Goal: Information Seeking & Learning: Get advice/opinions

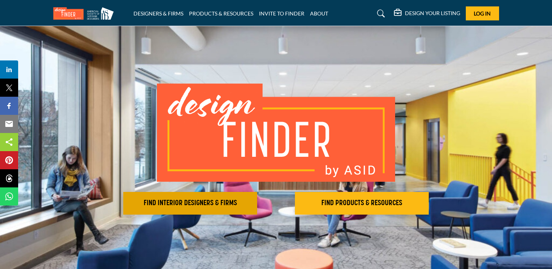
click at [189, 205] on h2 "FIND INTERIOR DESIGNERS & FIRMS" at bounding box center [189, 203] width 129 height 9
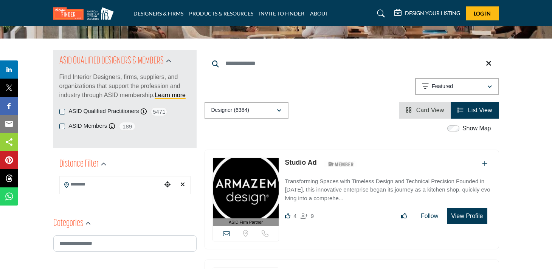
scroll to position [63, 0]
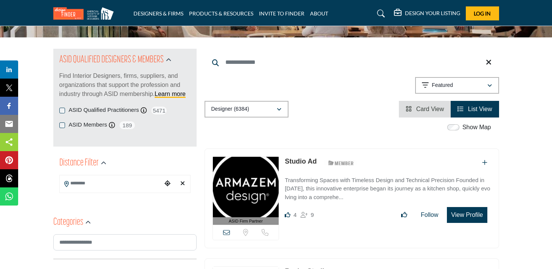
click at [125, 185] on input "Search Location" at bounding box center [111, 183] width 102 height 15
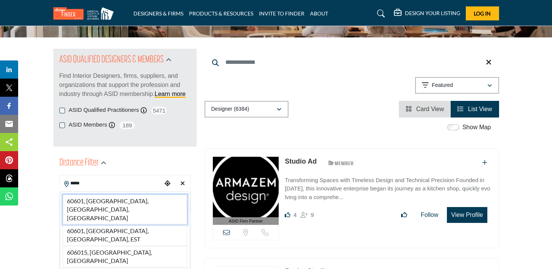
click at [123, 202] on li "60601, Chicago, IL, USA" at bounding box center [125, 210] width 124 height 30
type input "**********"
type input "***"
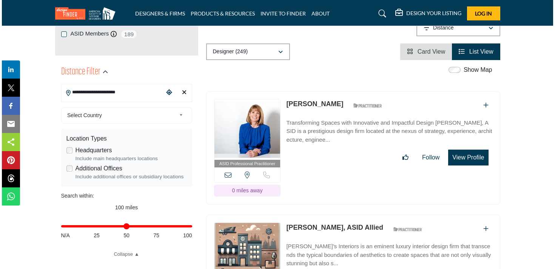
scroll to position [156, 0]
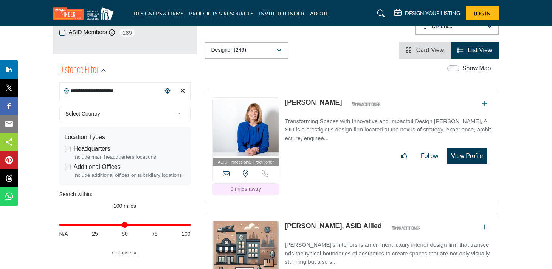
click at [454, 158] on button "View Profile" at bounding box center [467, 156] width 40 height 16
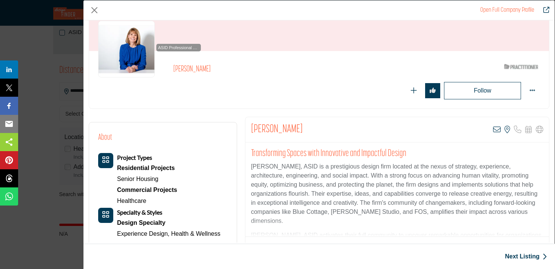
scroll to position [49, 0]
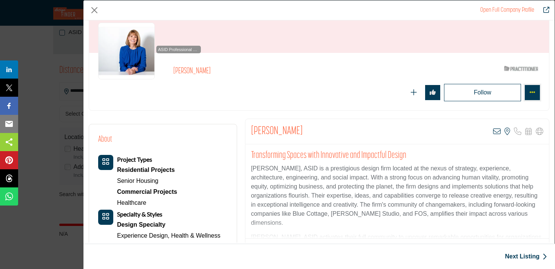
click at [530, 91] on icon "More Options" at bounding box center [533, 92] width 6 height 6
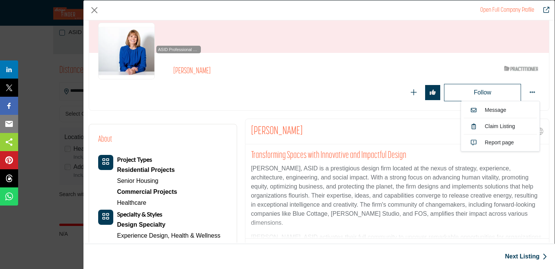
click at [388, 119] on div "Margaret Kaminski View email address of this listing View the location of this …" at bounding box center [398, 131] width 304 height 25
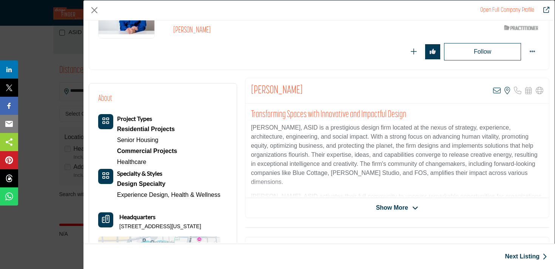
scroll to position [87, 0]
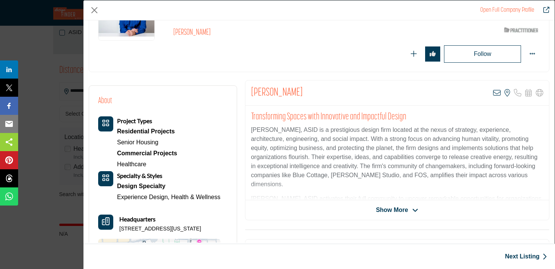
click at [386, 206] on span "Show More" at bounding box center [392, 210] width 32 height 9
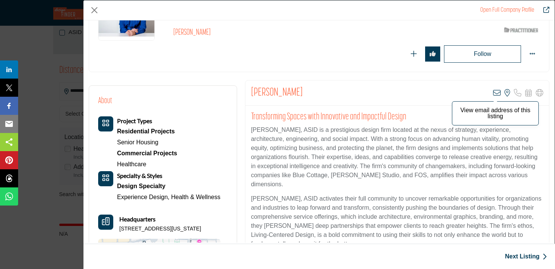
click at [493, 93] on icon "Company Data Modal" at bounding box center [497, 93] width 8 height 8
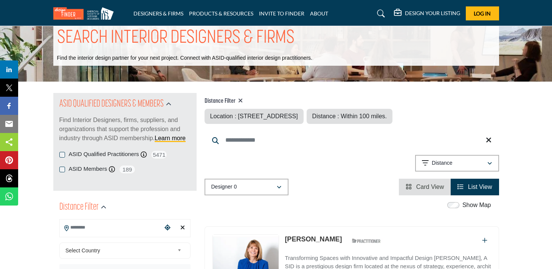
type input "**********"
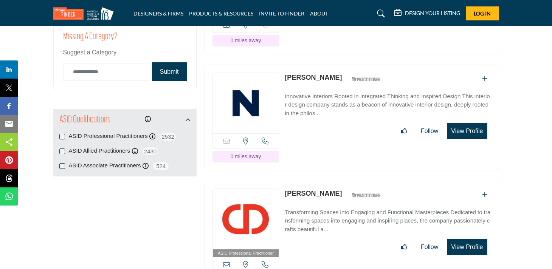
scroll to position [929, 0]
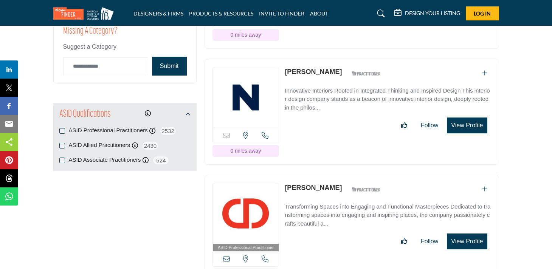
click at [292, 68] on link "Pipa Bradbury" at bounding box center [312, 72] width 57 height 8
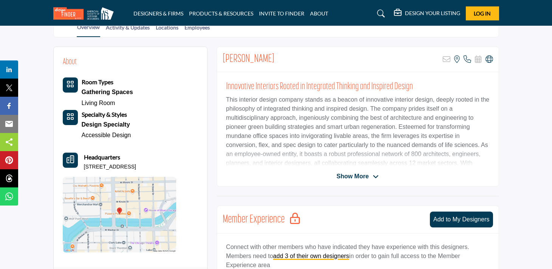
scroll to position [167, 0]
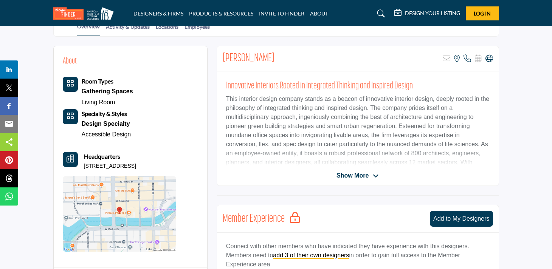
click at [357, 168] on div "Pipa Bradbury Sorry, but this listing is on a subscription plan which does not …" at bounding box center [357, 116] width 282 height 140
click at [352, 173] on span "Show More" at bounding box center [352, 175] width 32 height 9
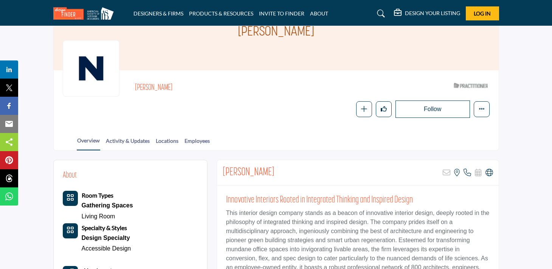
scroll to position [0, 0]
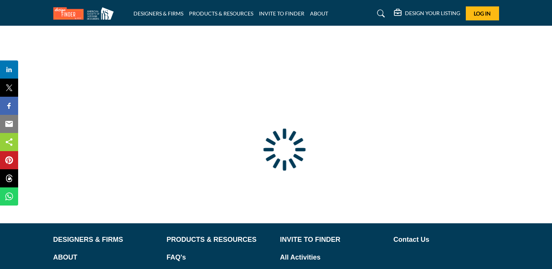
scroll to position [19, 0]
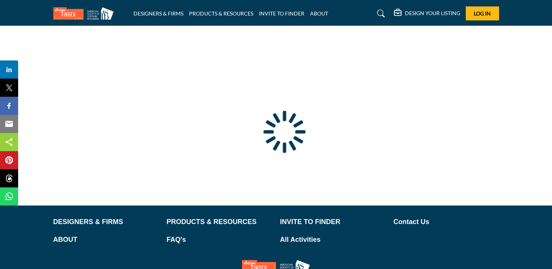
type input "**********"
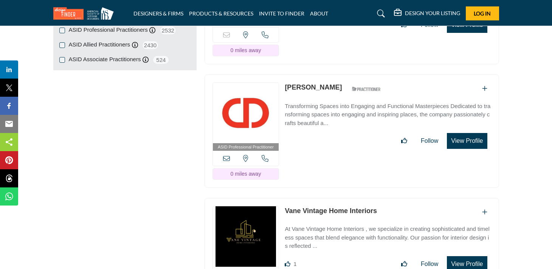
scroll to position [1031, 0]
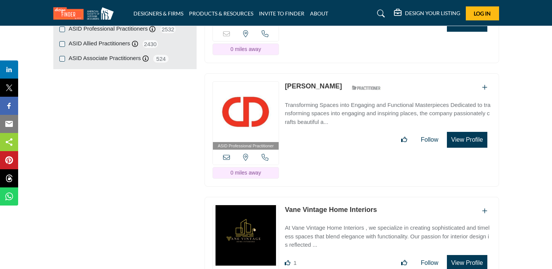
click at [317, 85] on link "[PERSON_NAME]" at bounding box center [312, 86] width 57 height 8
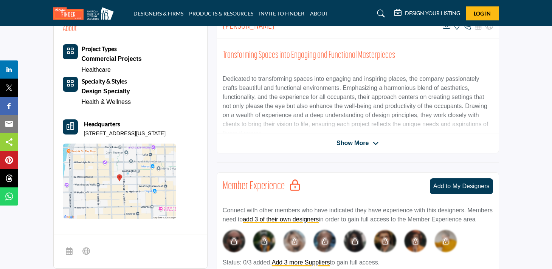
scroll to position [199, 0]
click at [355, 144] on span "Show More" at bounding box center [352, 143] width 32 height 9
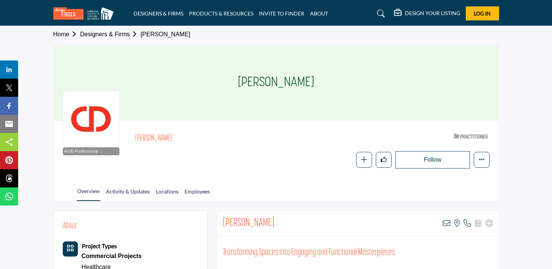
scroll to position [0, 0]
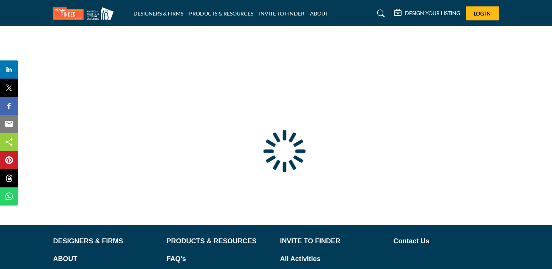
type input "**********"
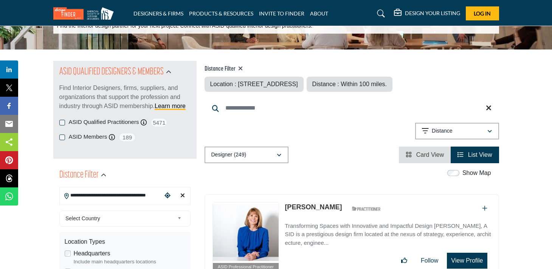
scroll to position [119, 0]
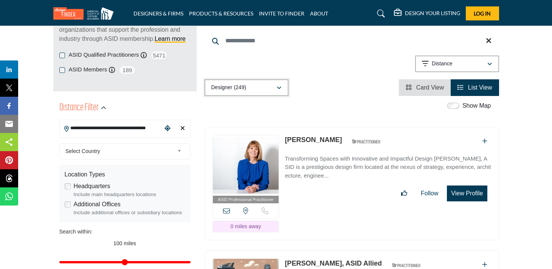
click at [258, 88] on div "Designer (249)" at bounding box center [243, 87] width 65 height 9
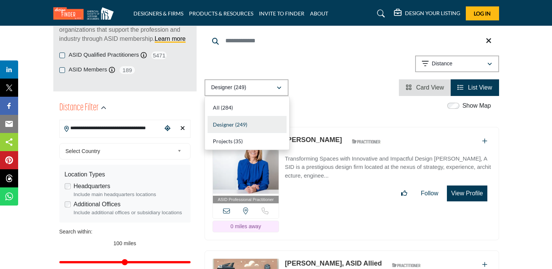
click at [314, 89] on div "Designer (249) All (284) Designer (249) Products (0) Projects (35)" at bounding box center [351, 87] width 294 height 17
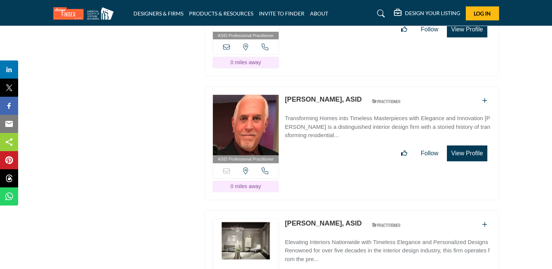
scroll to position [1753, 0]
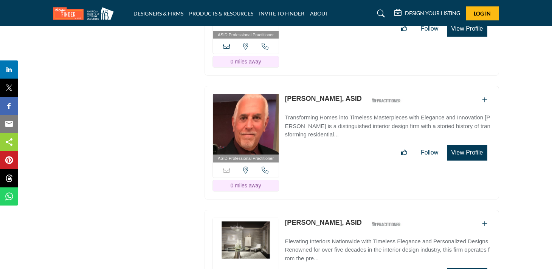
click at [249, 144] on img at bounding box center [246, 124] width 66 height 60
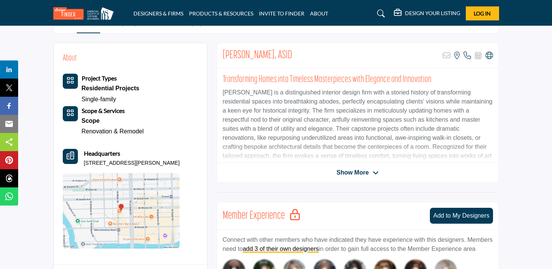
scroll to position [171, 0]
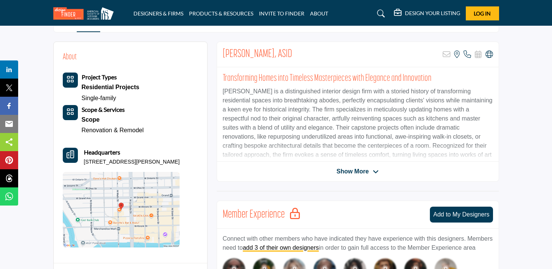
click at [357, 172] on span "Show More" at bounding box center [352, 171] width 32 height 9
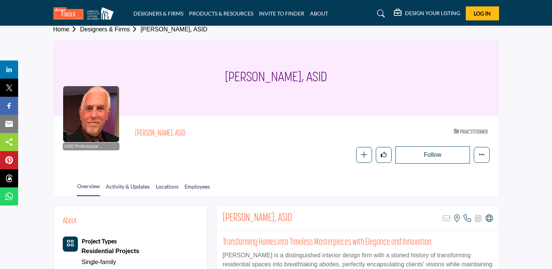
scroll to position [0, 0]
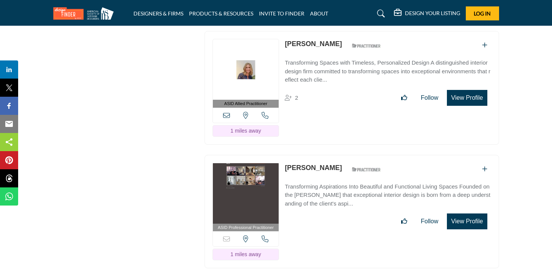
scroll to position [3410, 0]
